Goal: Task Accomplishment & Management: Manage account settings

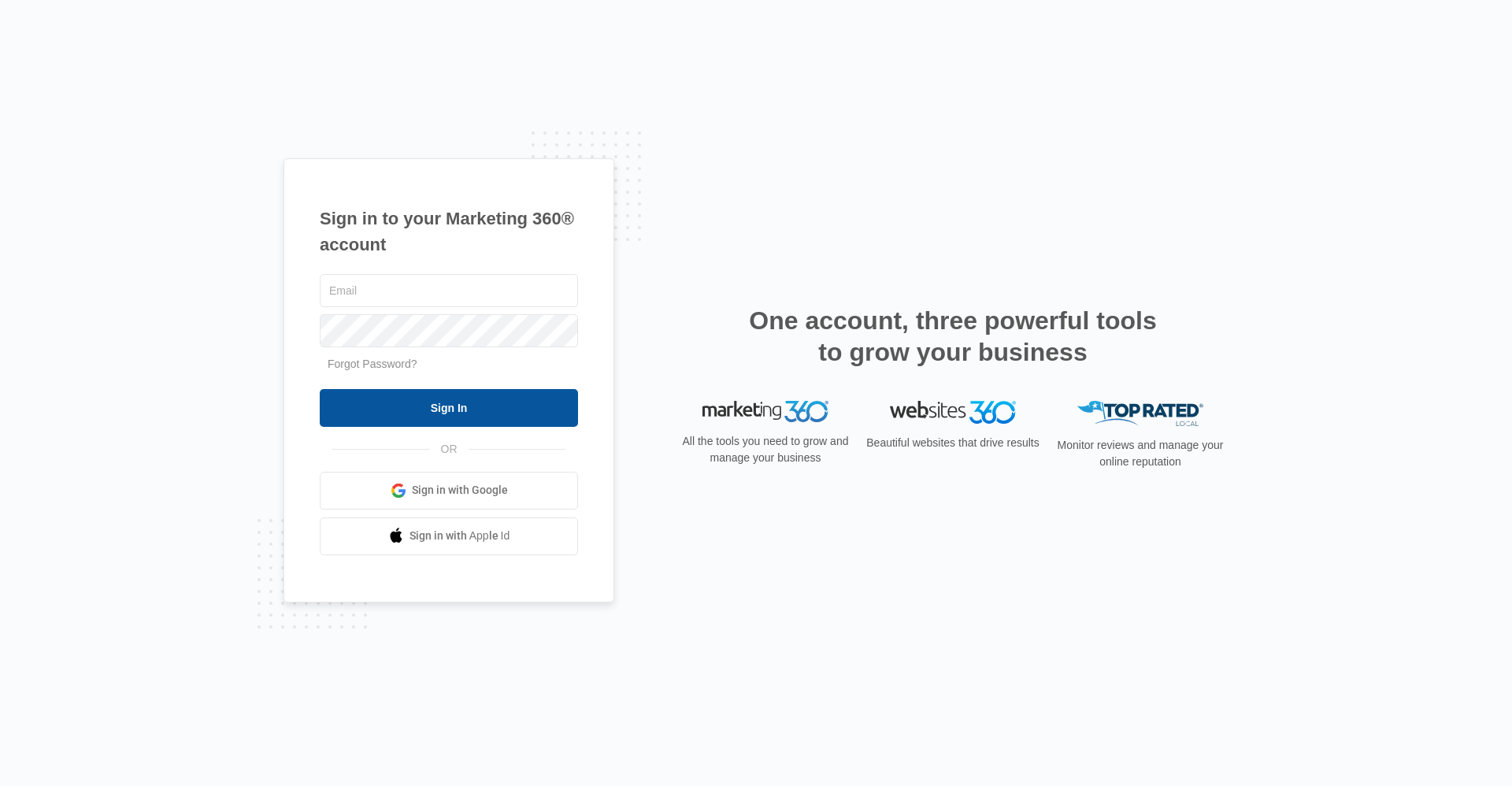
type input "trailsassist@vintage-corp.com"
click at [459, 401] on input "Sign In" at bounding box center [448, 408] width 258 height 38
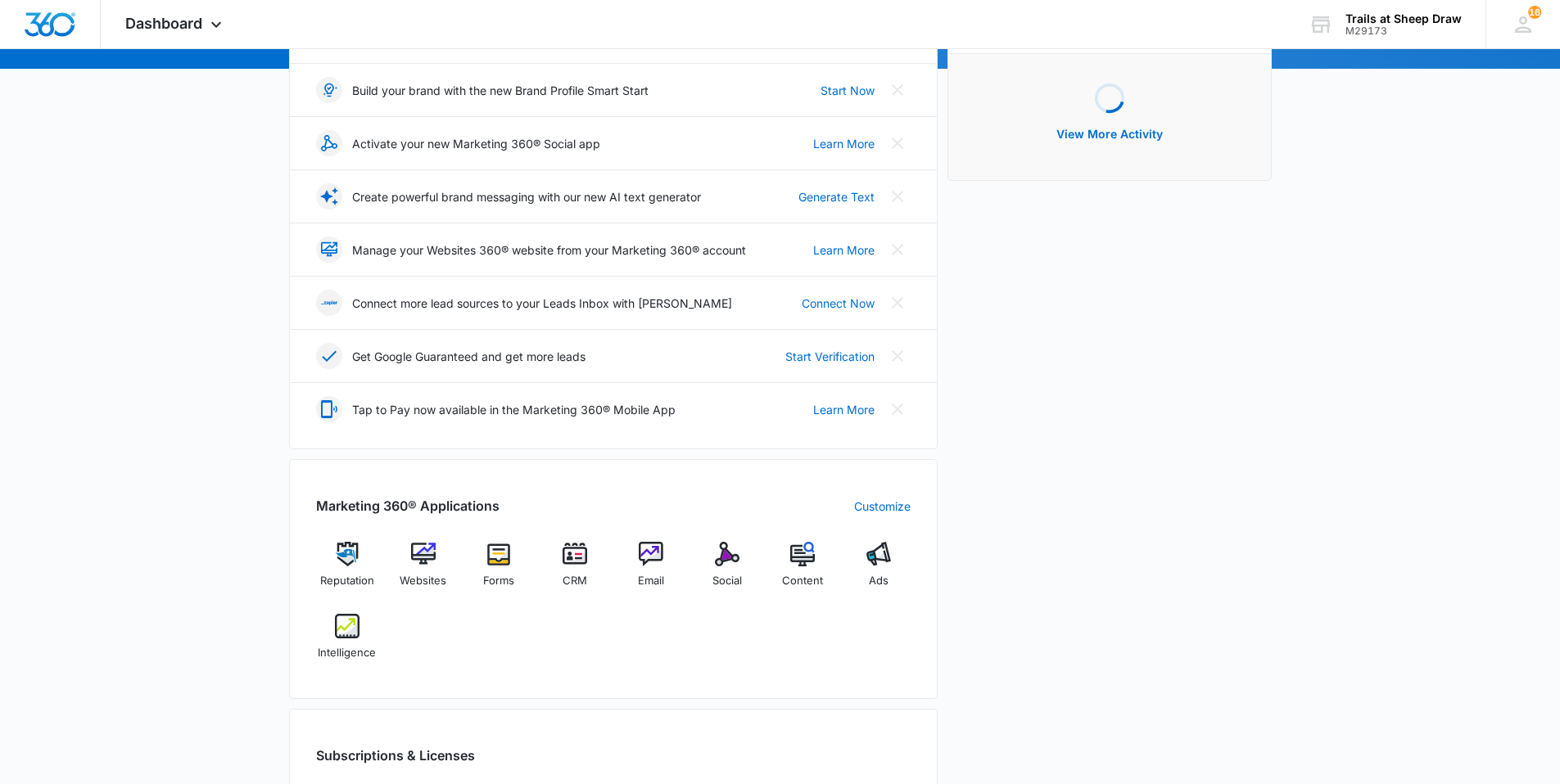
scroll to position [246, 0]
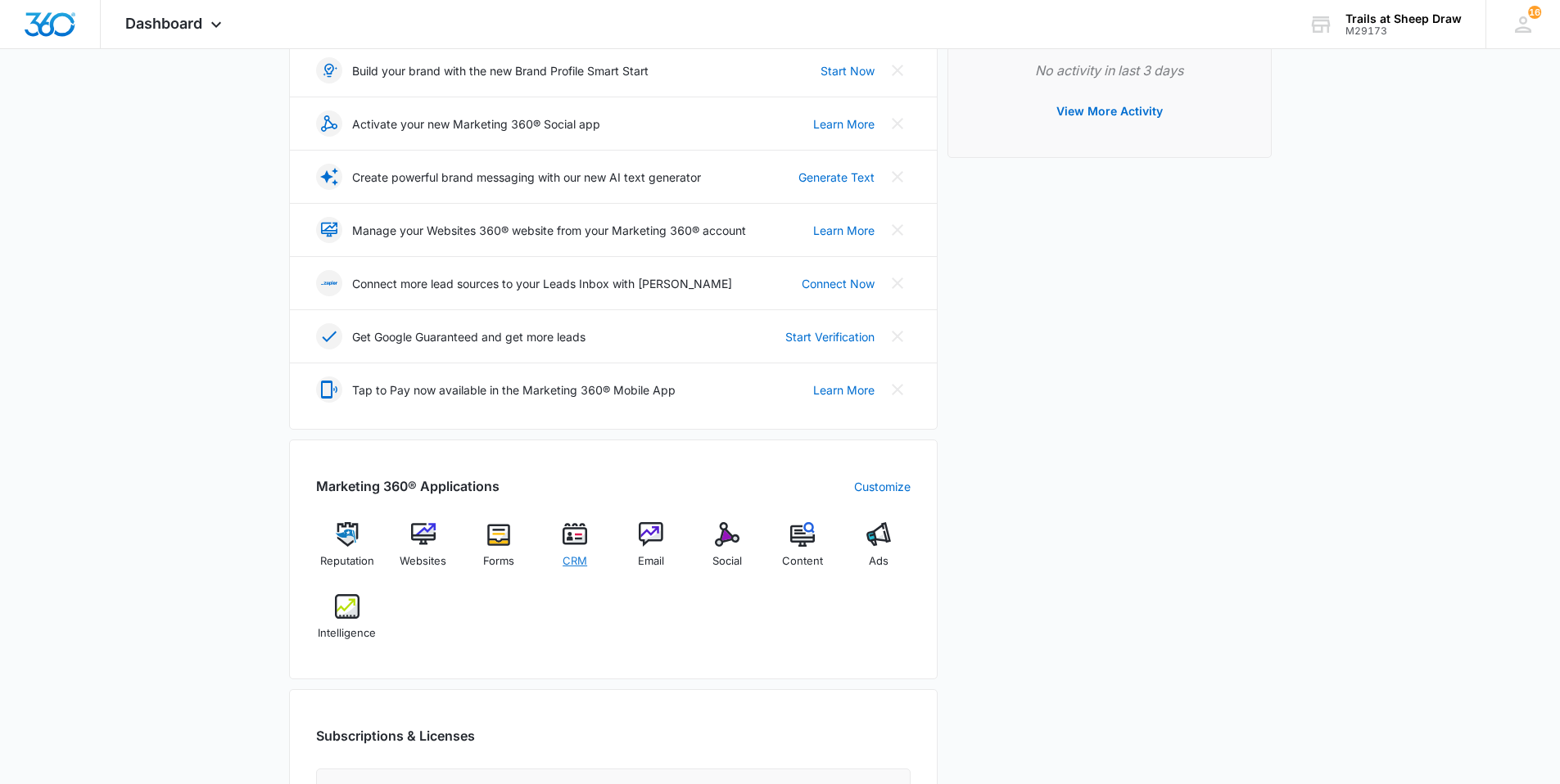
click at [579, 551] on div "CRM" at bounding box center [575, 551] width 63 height 58
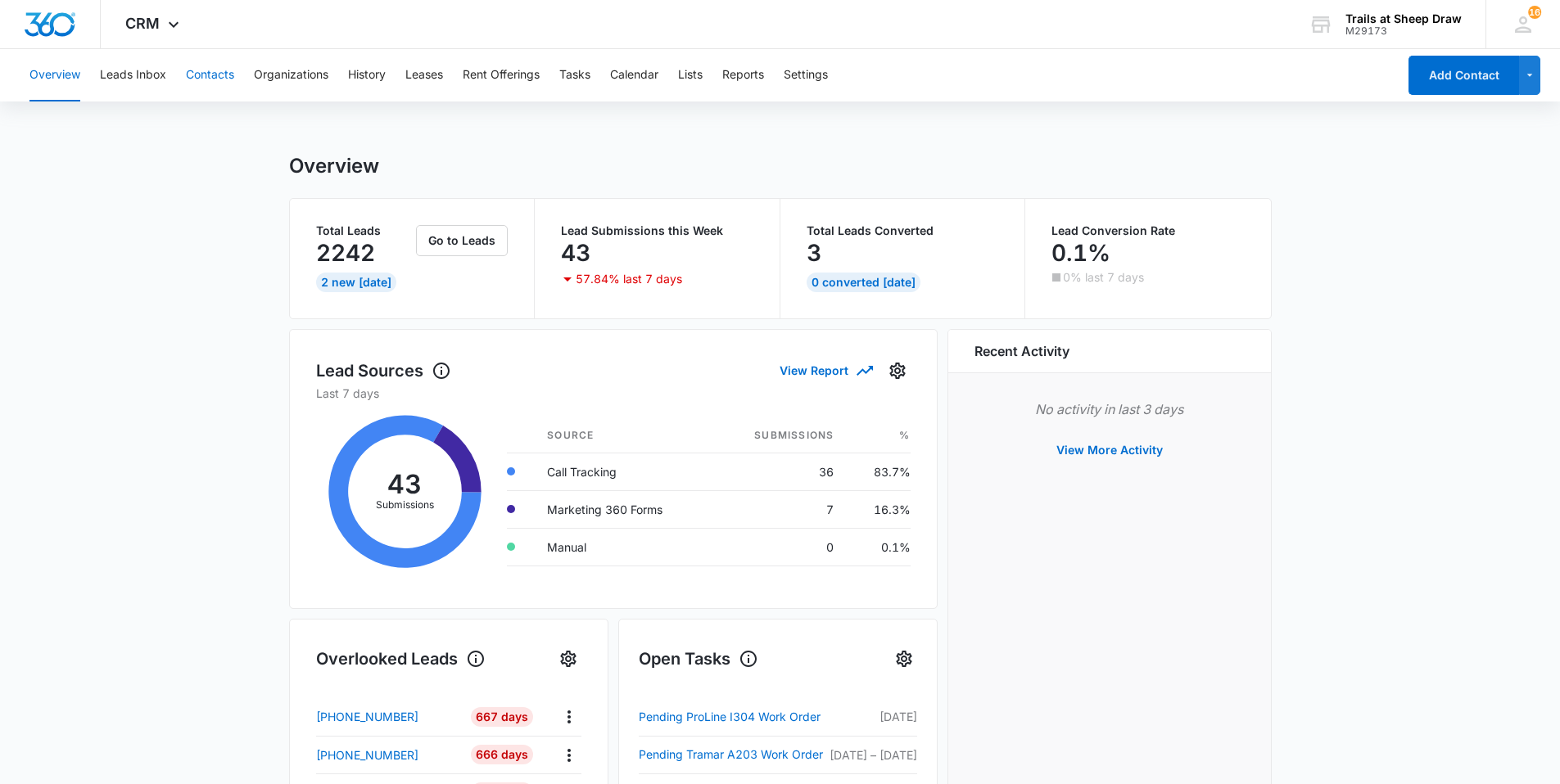
click at [200, 81] on button "Contacts" at bounding box center [210, 75] width 48 height 53
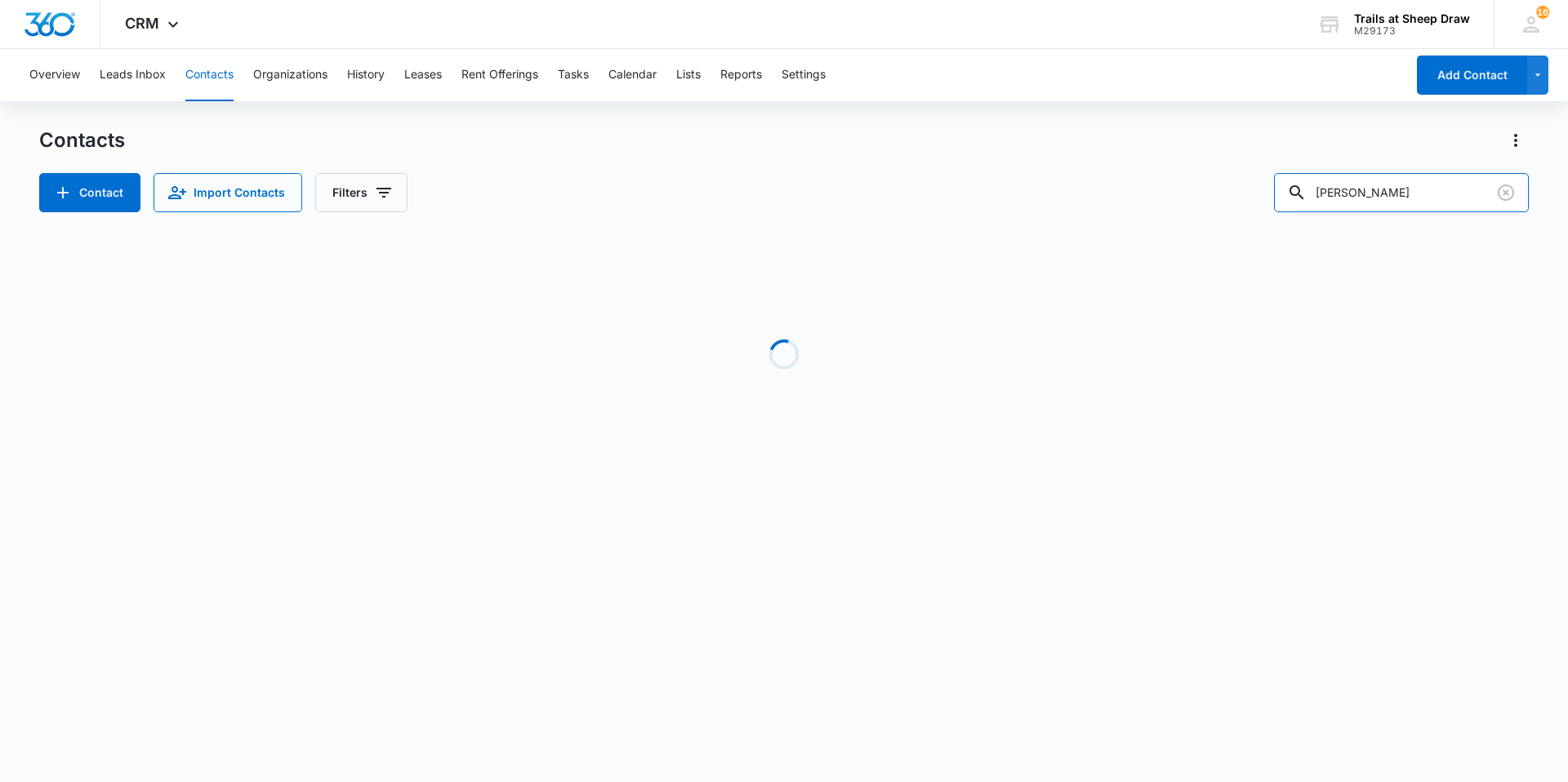
drag, startPoint x: 1396, startPoint y: 192, endPoint x: 1070, endPoint y: 175, distance: 326.4
click at [1084, 180] on div "Contact Import Contacts Filters david p" at bounding box center [784, 193] width 1490 height 39
type input "y301"
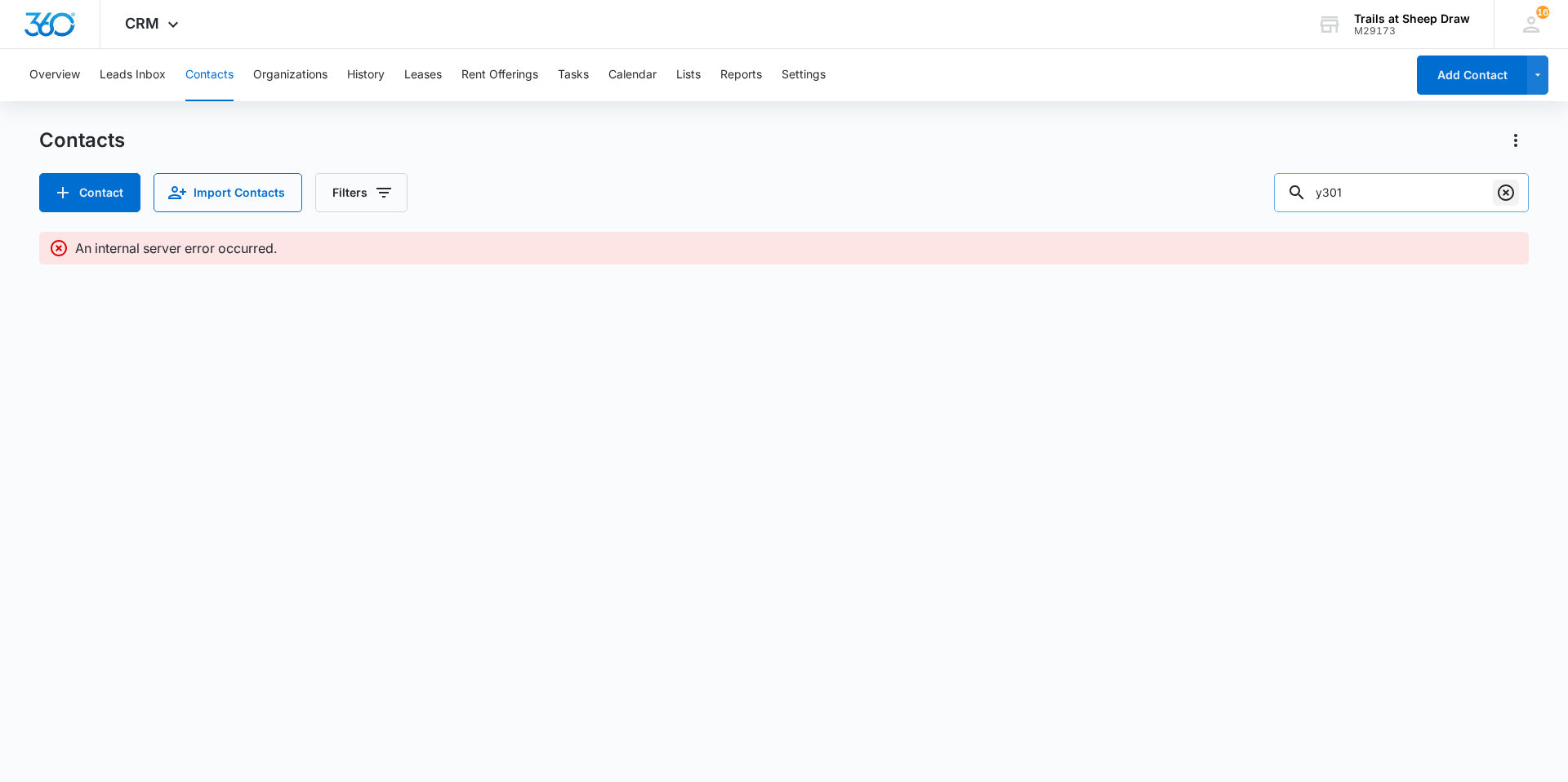
click at [1509, 188] on icon "Clear" at bounding box center [1506, 193] width 20 height 20
type input "y301"
click at [60, 246] on icon at bounding box center [59, 248] width 20 height 20
click at [210, 77] on button "Contacts" at bounding box center [210, 75] width 48 height 52
click at [577, 74] on button "Tasks" at bounding box center [572, 75] width 31 height 52
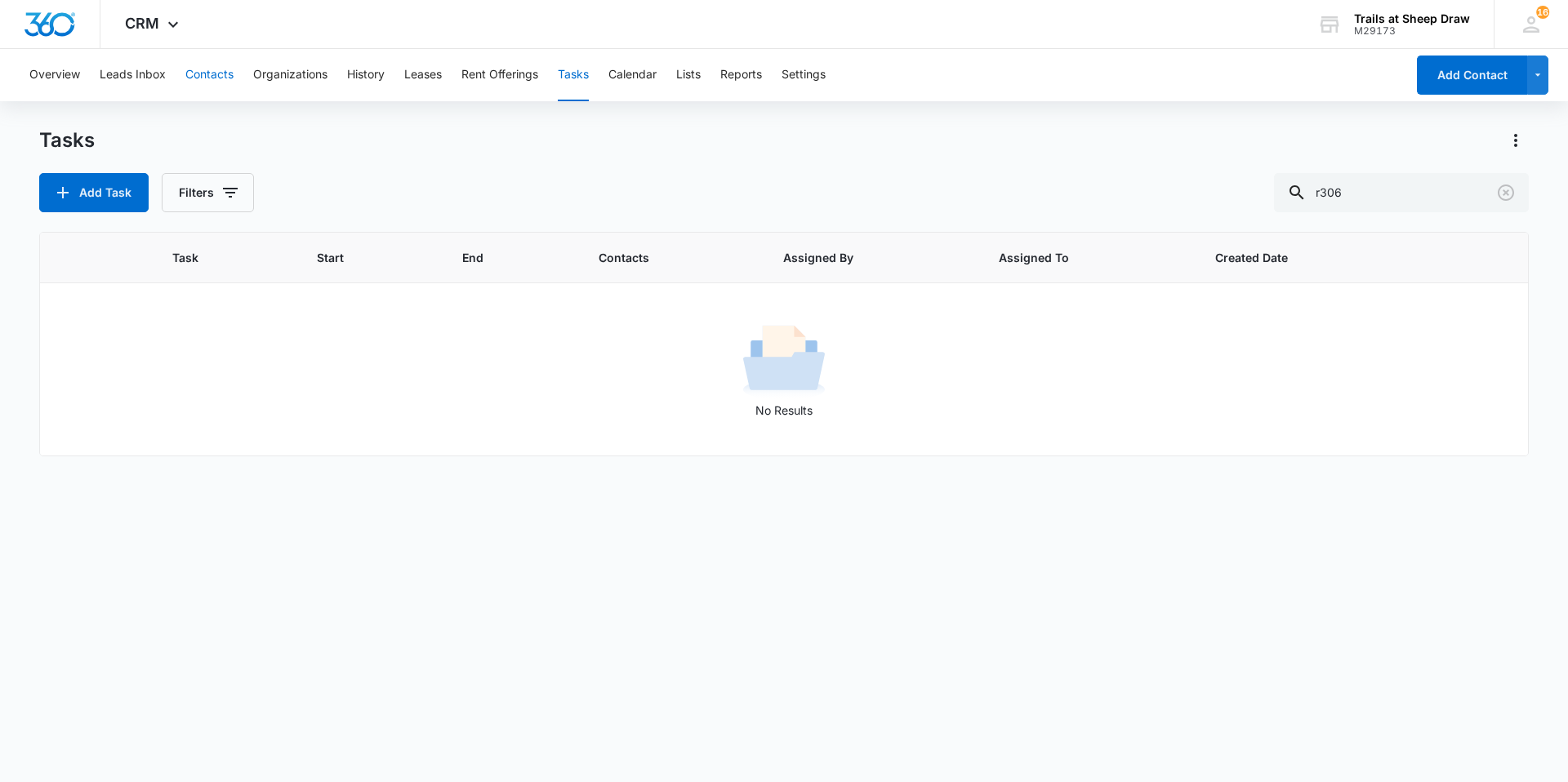
click at [200, 80] on button "Contacts" at bounding box center [210, 75] width 48 height 52
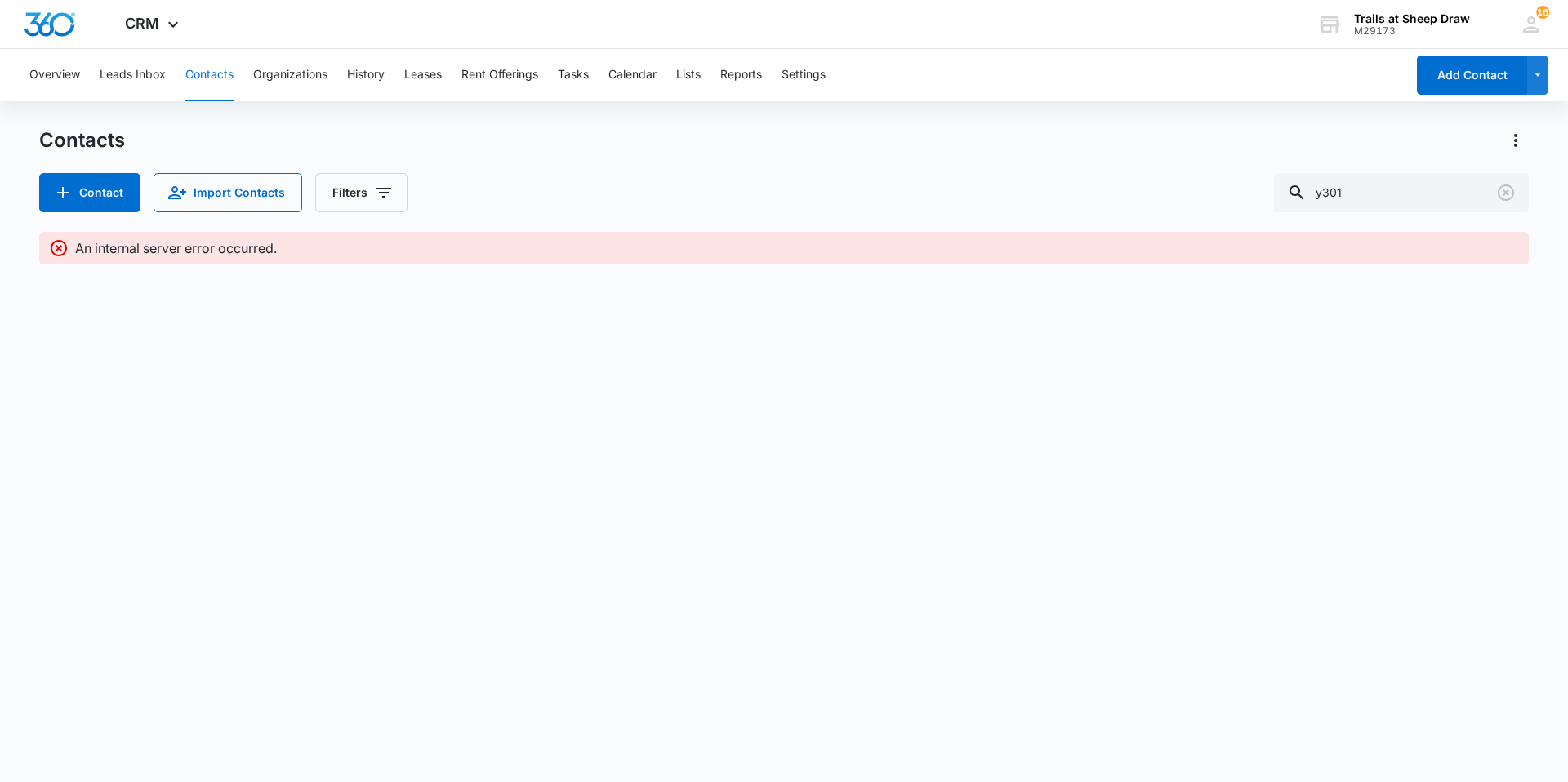
click at [146, 249] on p "An internal server error occurred." at bounding box center [176, 248] width 202 height 20
click at [150, 251] on p "An internal server error occurred." at bounding box center [176, 248] width 202 height 20
drag, startPoint x: 150, startPoint y: 251, endPoint x: 161, endPoint y: 84, distance: 167.4
click at [161, 84] on button "Leads Inbox" at bounding box center [132, 75] width 66 height 52
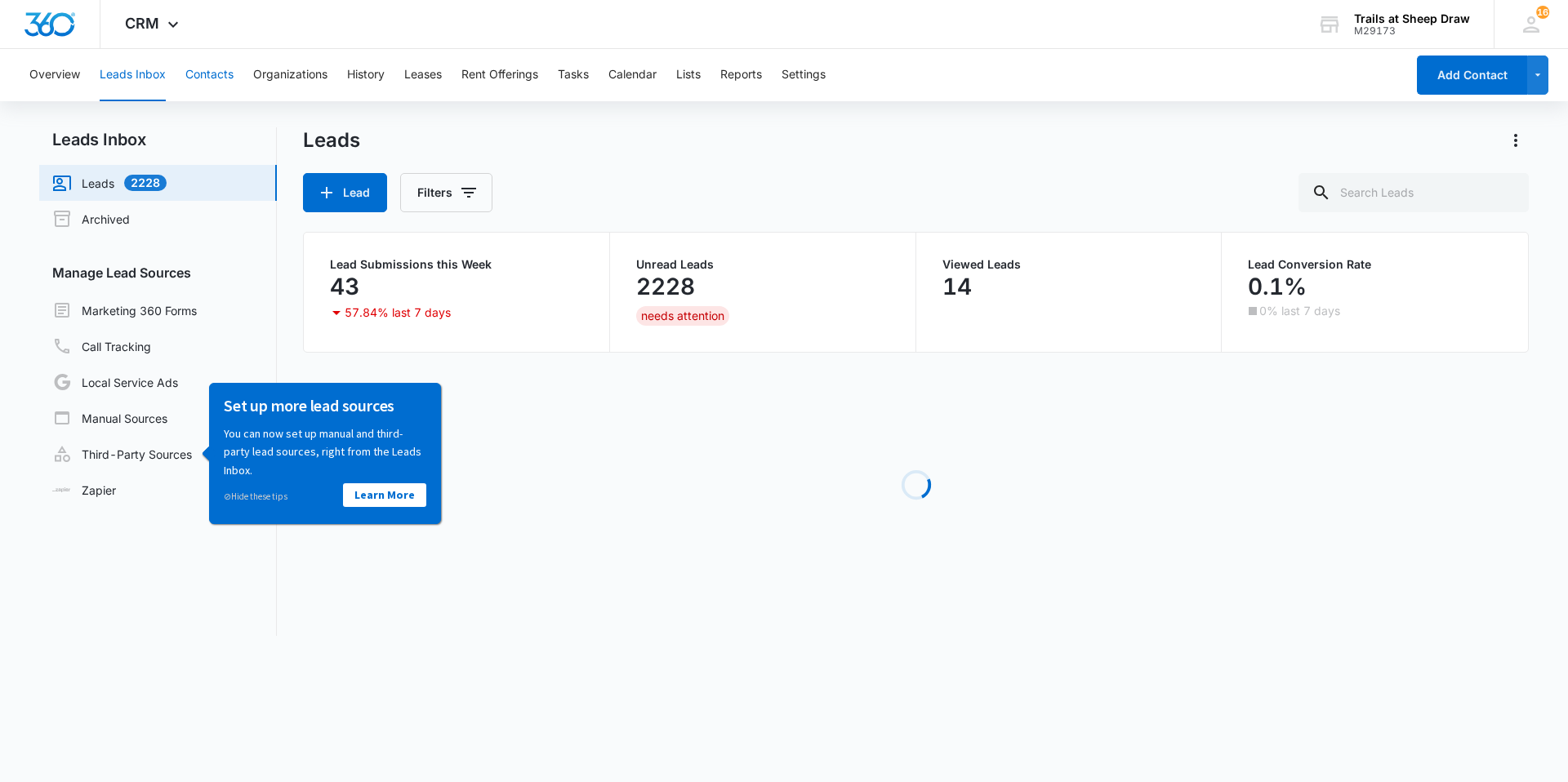
click at [196, 76] on button "Contacts" at bounding box center [210, 75] width 48 height 52
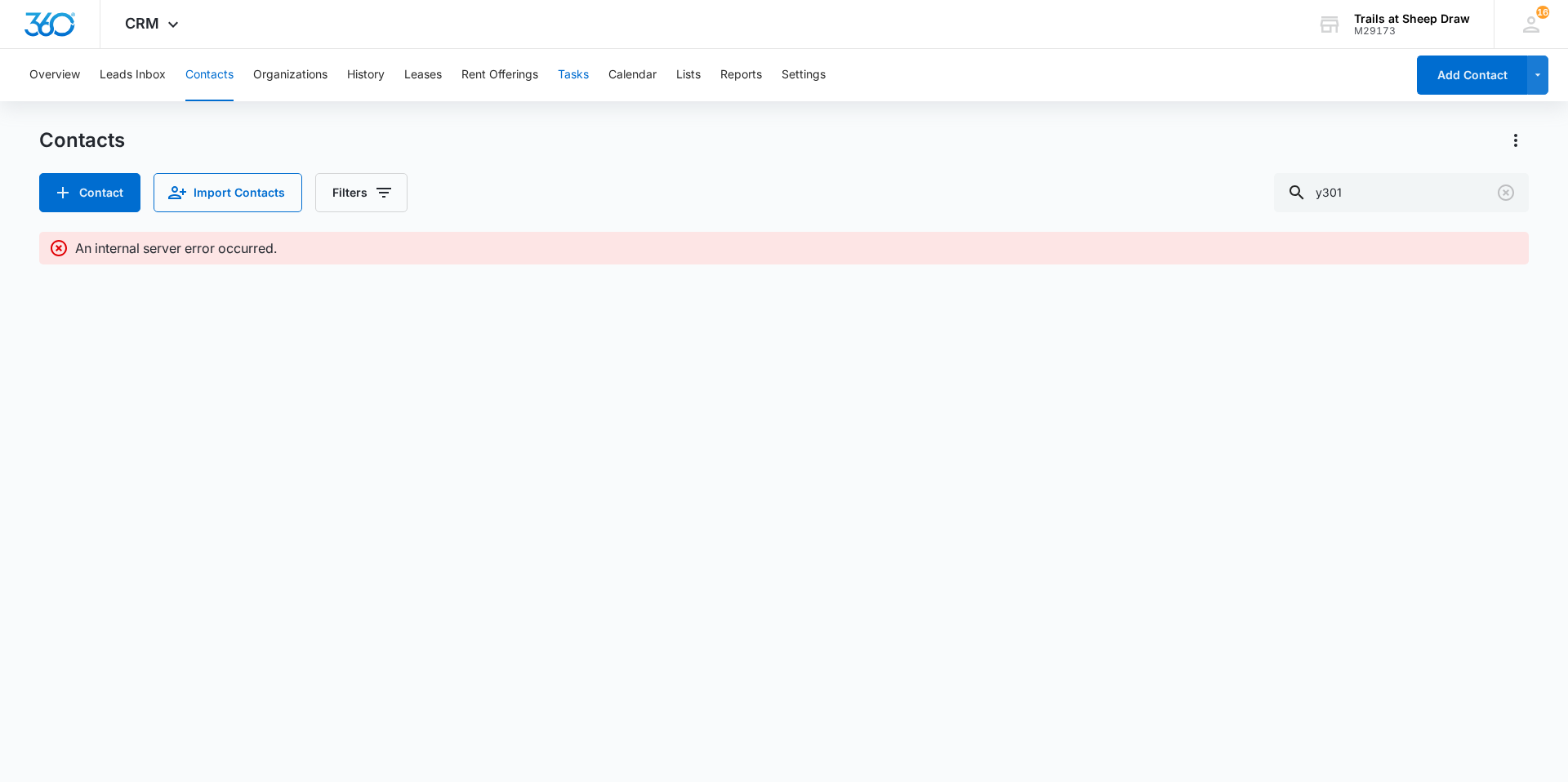
click at [582, 81] on button "Tasks" at bounding box center [572, 75] width 31 height 52
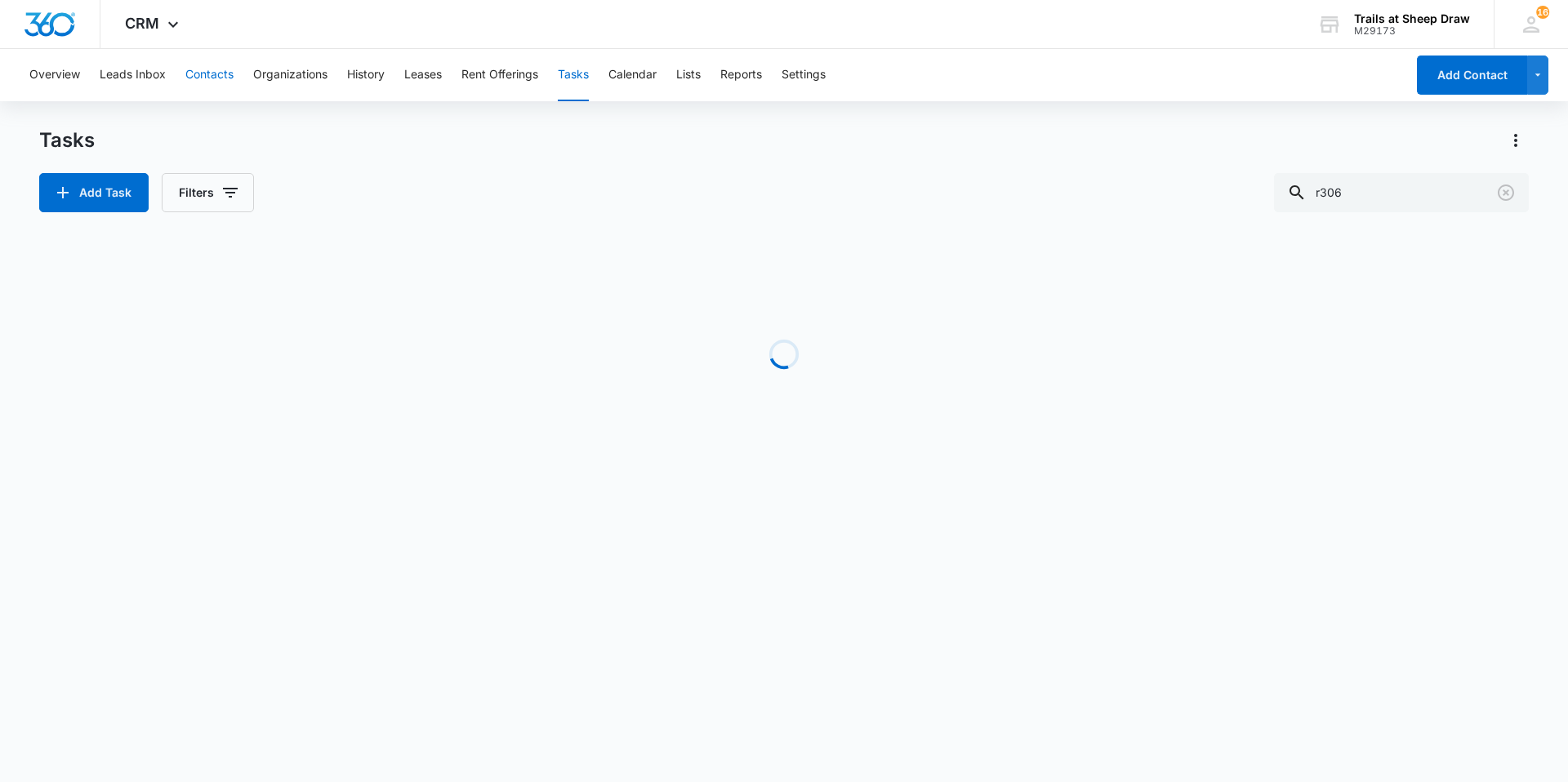
click at [199, 65] on button "Contacts" at bounding box center [210, 75] width 48 height 52
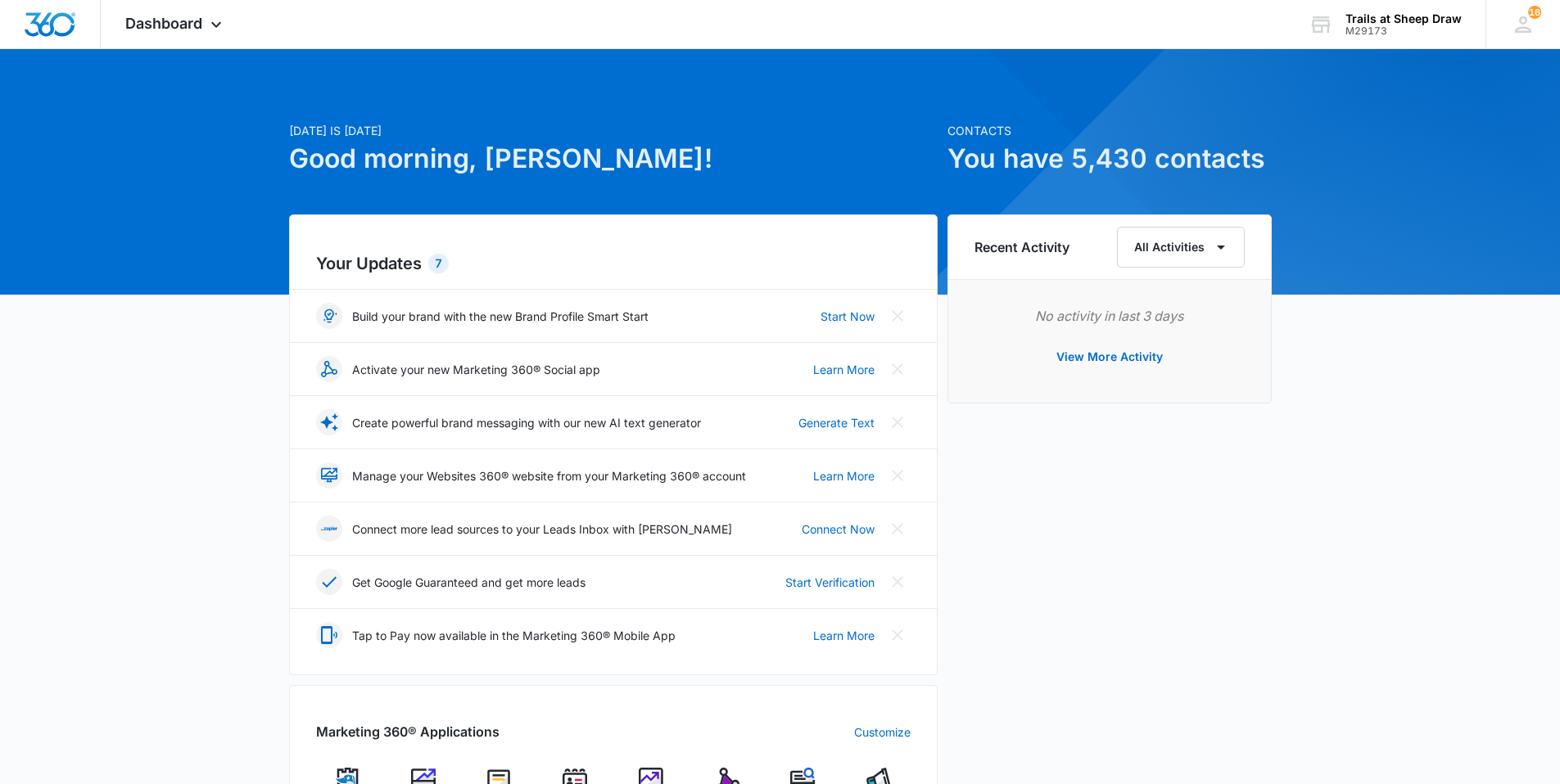
click at [973, 730] on div "Recent Activity All Activities No activity in last 3 days View More Activity" at bounding box center [1110, 677] width 324 height 925
